Goal: Navigation & Orientation: Find specific page/section

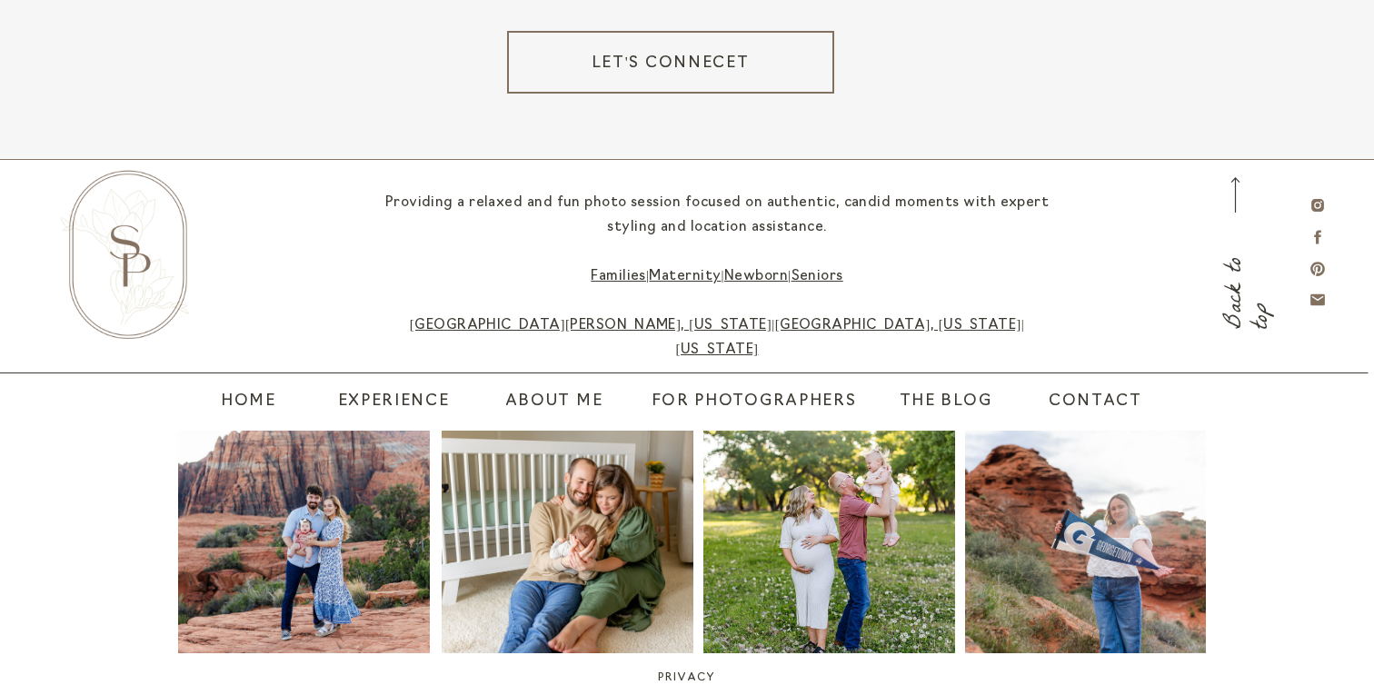
scroll to position [3565, 0]
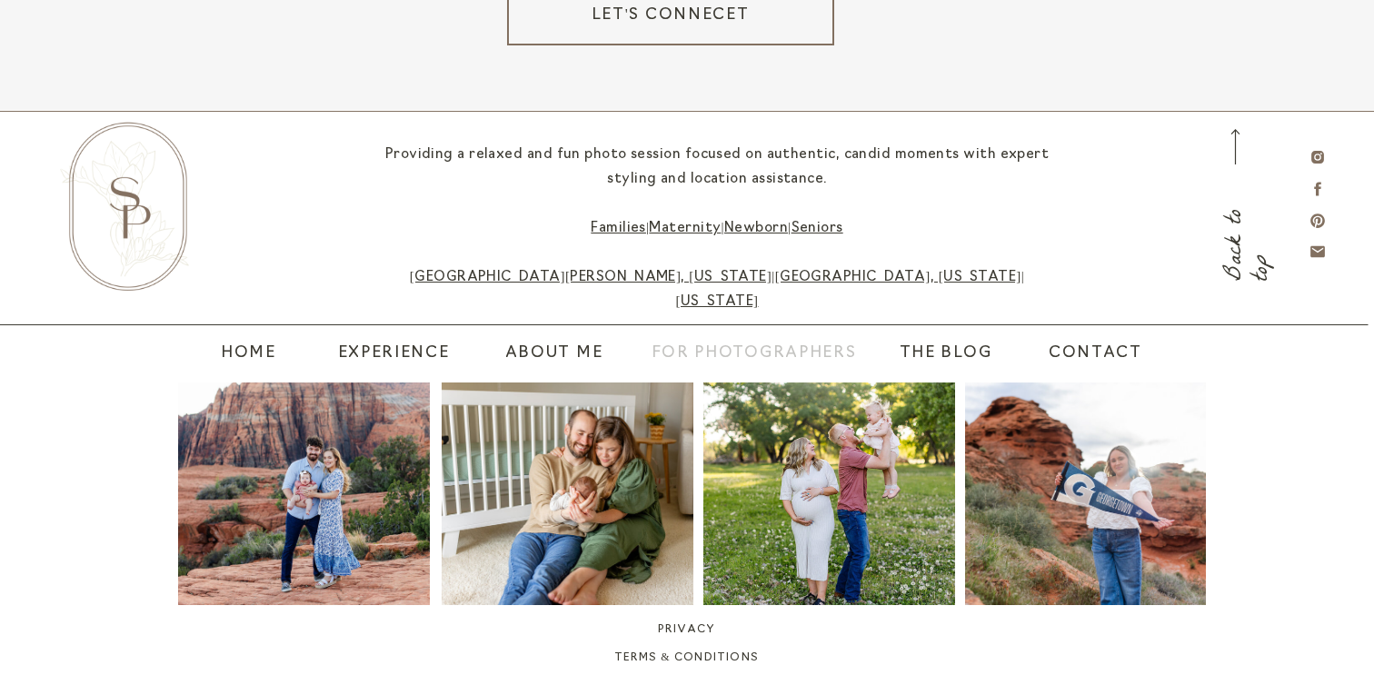
click at [738, 354] on nav "For Photographers" at bounding box center [754, 354] width 226 height 25
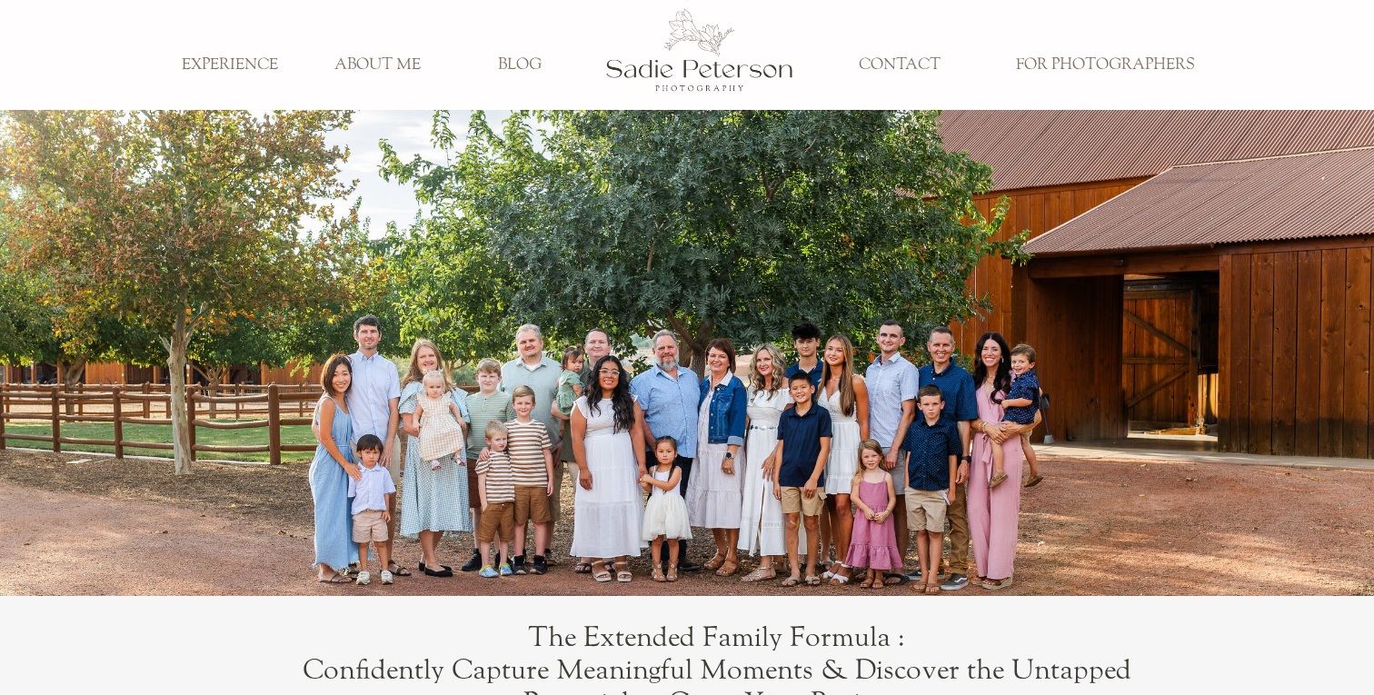
click at [232, 56] on h3 "EXPERIENCE" at bounding box center [230, 65] width 120 height 20
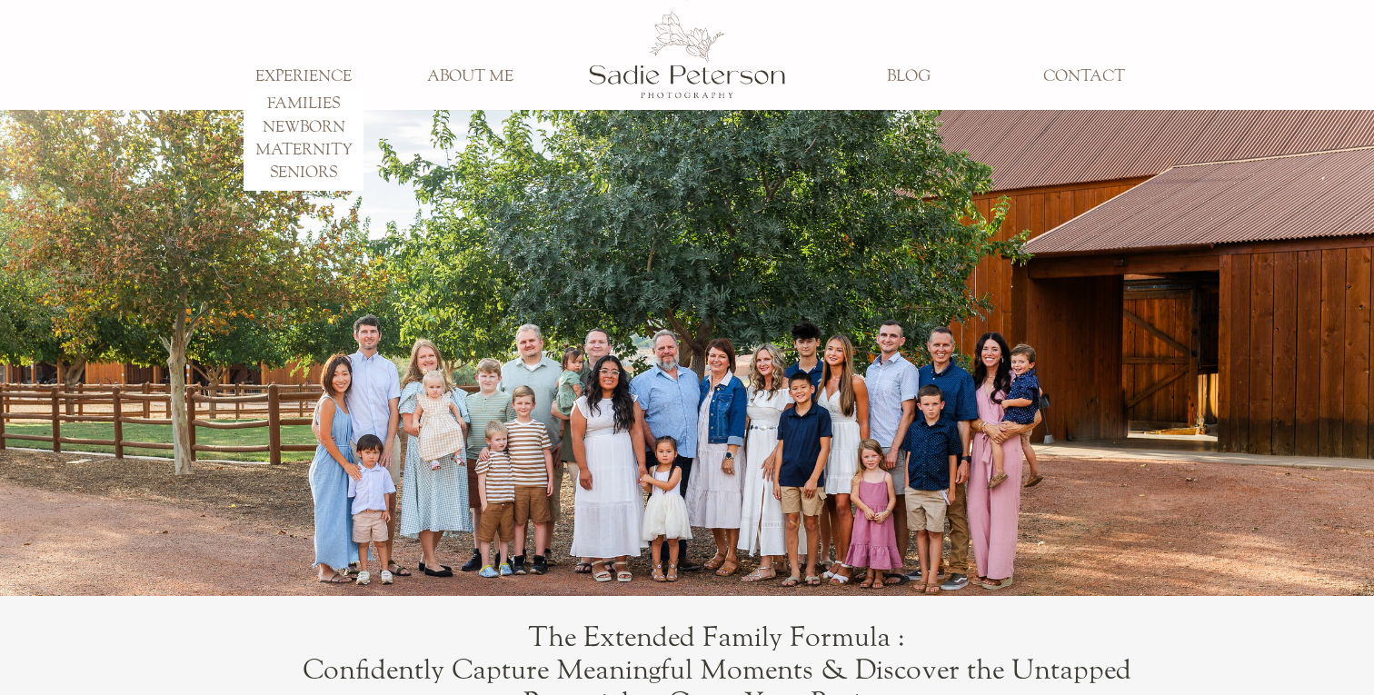
click at [451, 69] on h3 "ABOUT ME" at bounding box center [470, 77] width 120 height 20
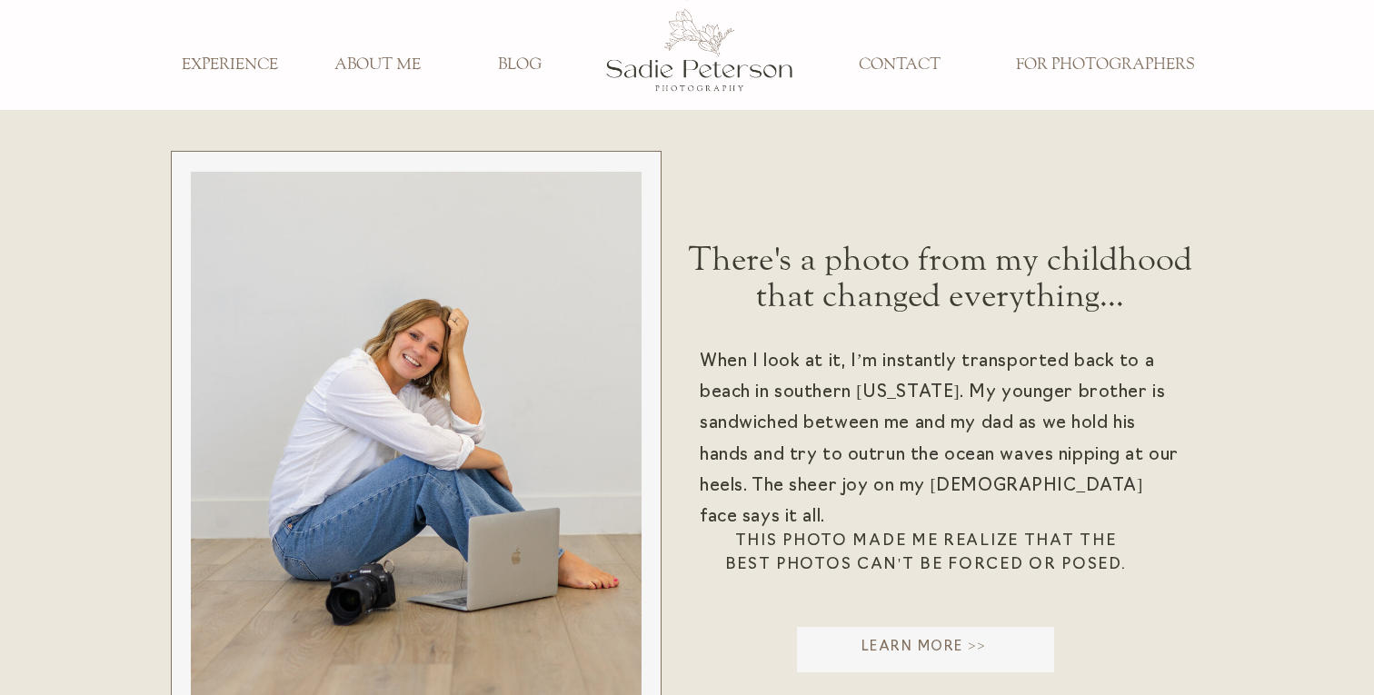
click at [531, 63] on h3 "BLOG" at bounding box center [520, 65] width 120 height 20
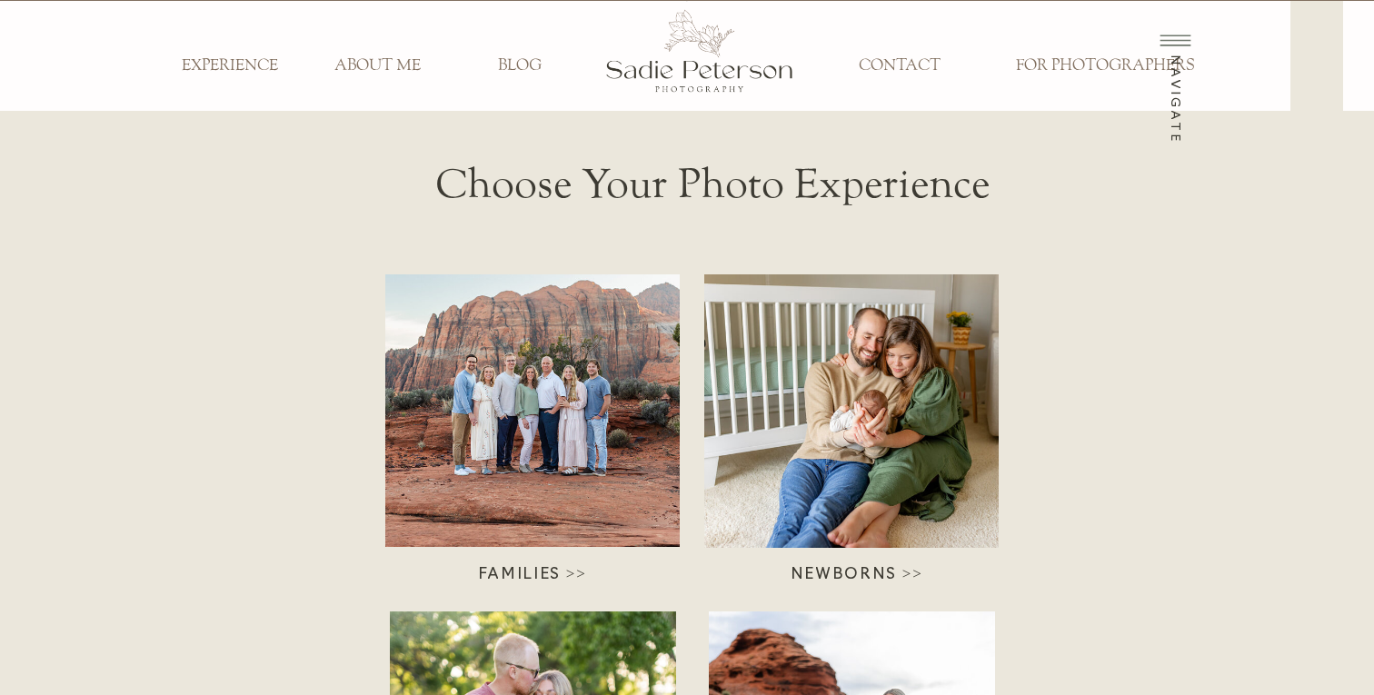
click at [1160, 37] on icon at bounding box center [1175, 40] width 45 height 50
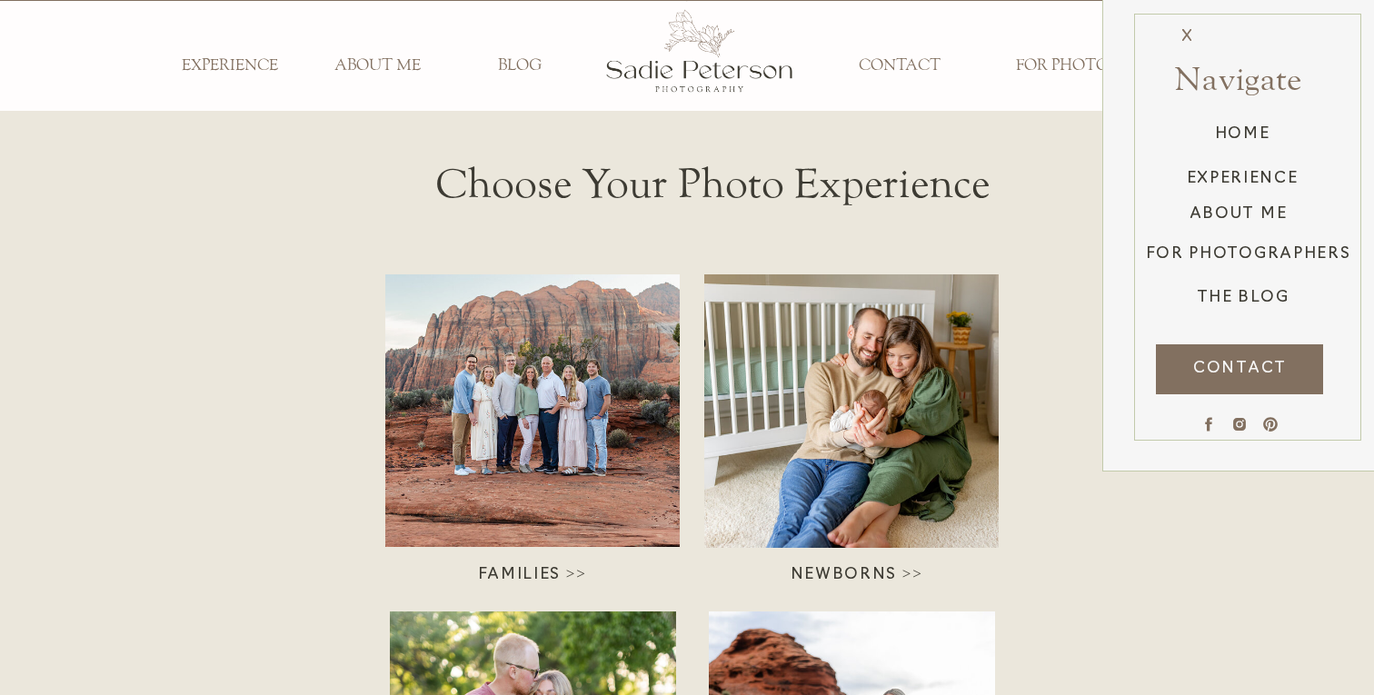
click at [912, 65] on h3 "CONTACT" at bounding box center [900, 66] width 120 height 20
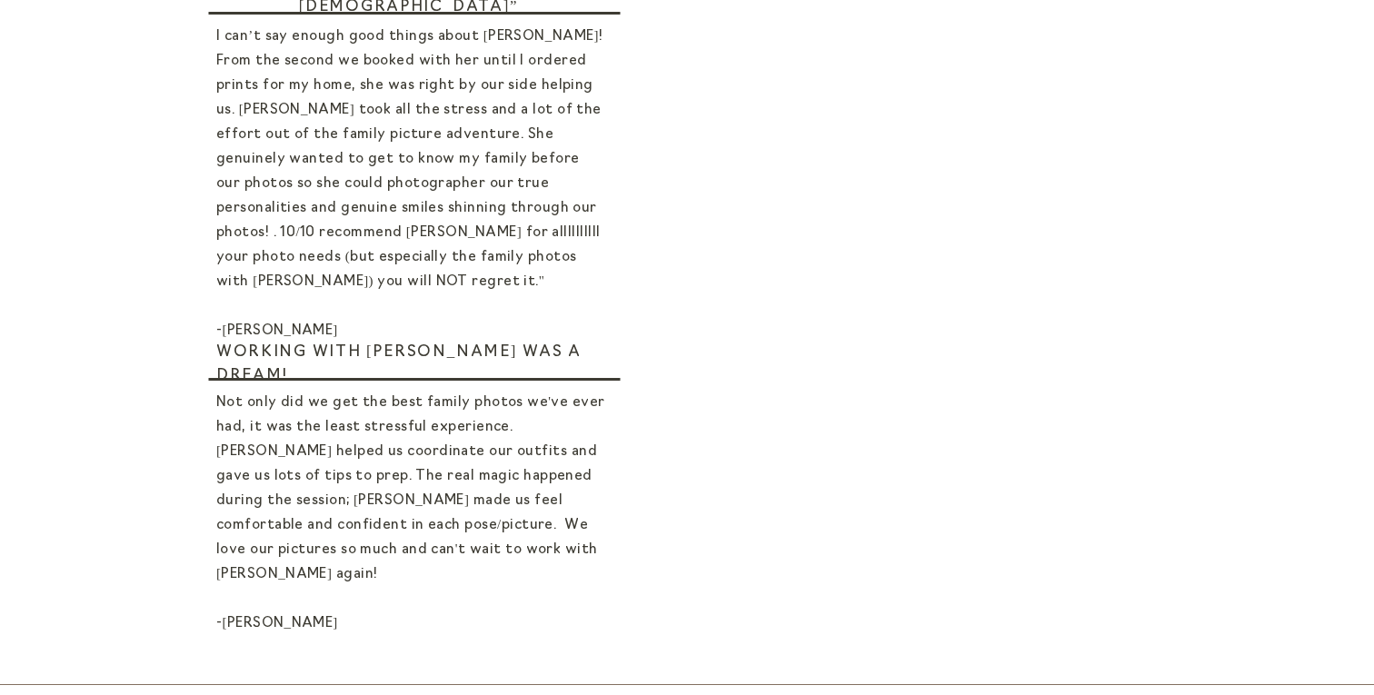
scroll to position [931, 0]
